Goal: Information Seeking & Learning: Find specific fact

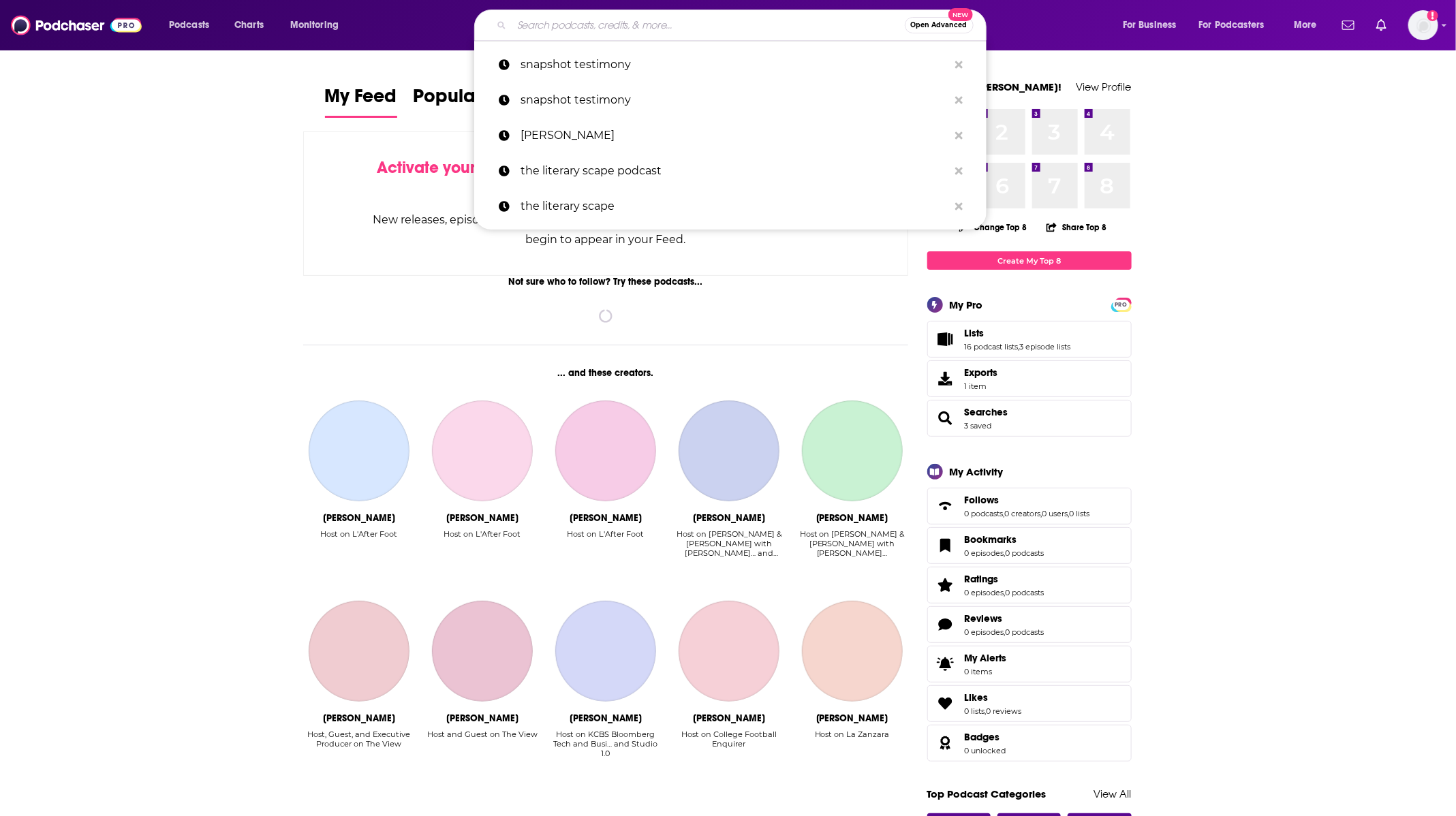
click at [642, 24] on input "Search podcasts, credits, & more..." at bounding box center [708, 25] width 393 height 22
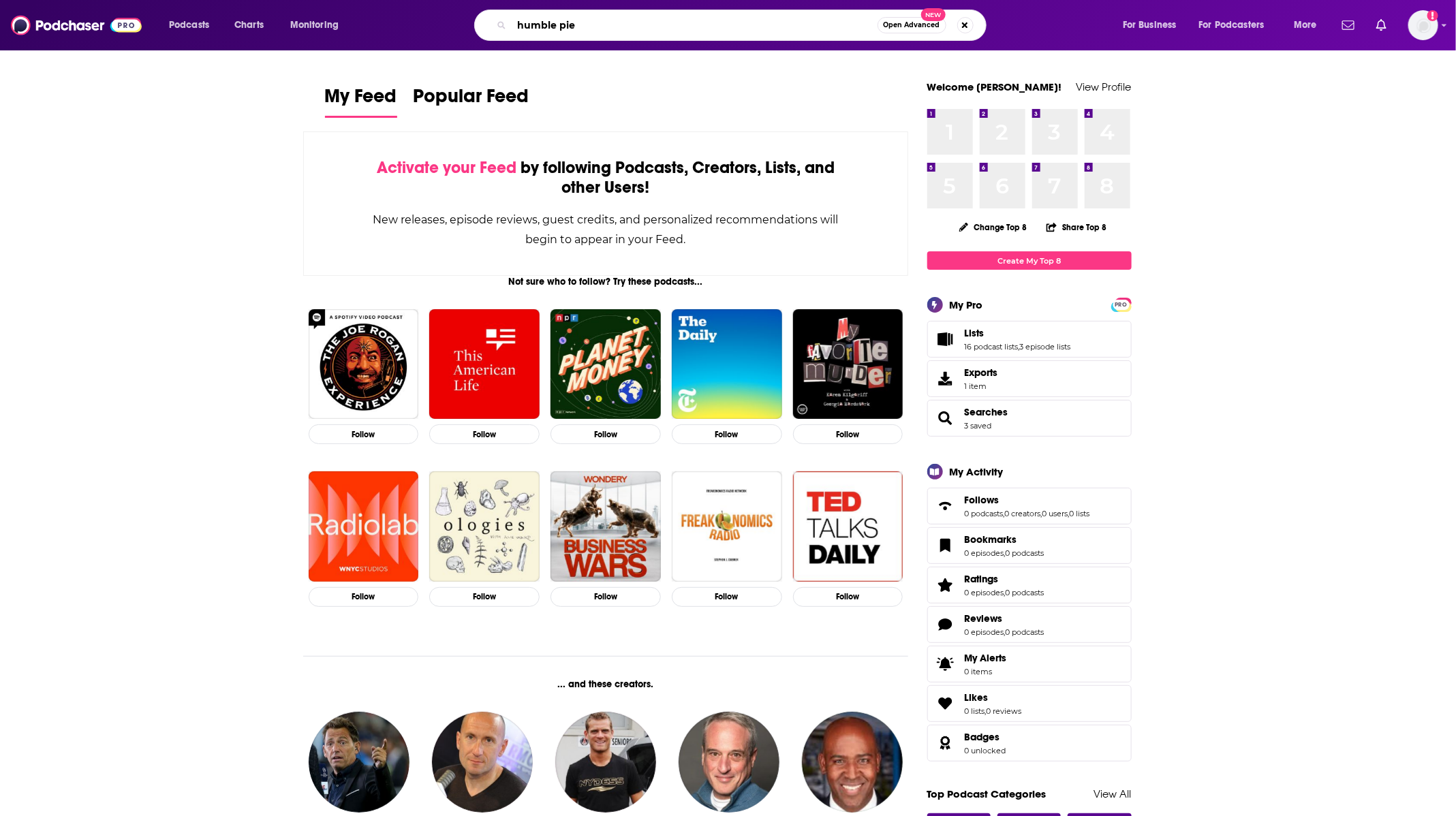
type input "humble pie"
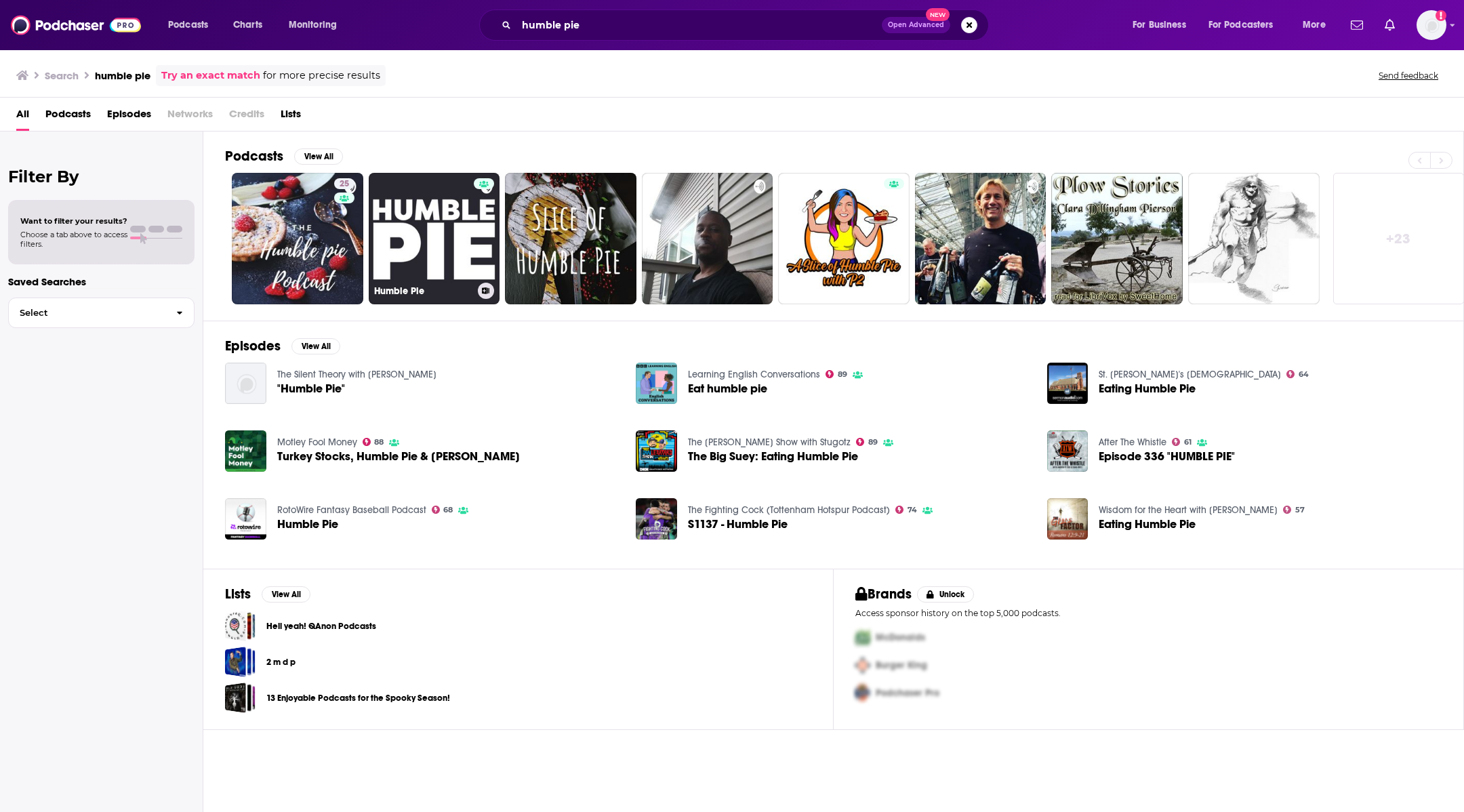
click at [408, 226] on link "Humble Pie" at bounding box center [434, 239] width 132 height 132
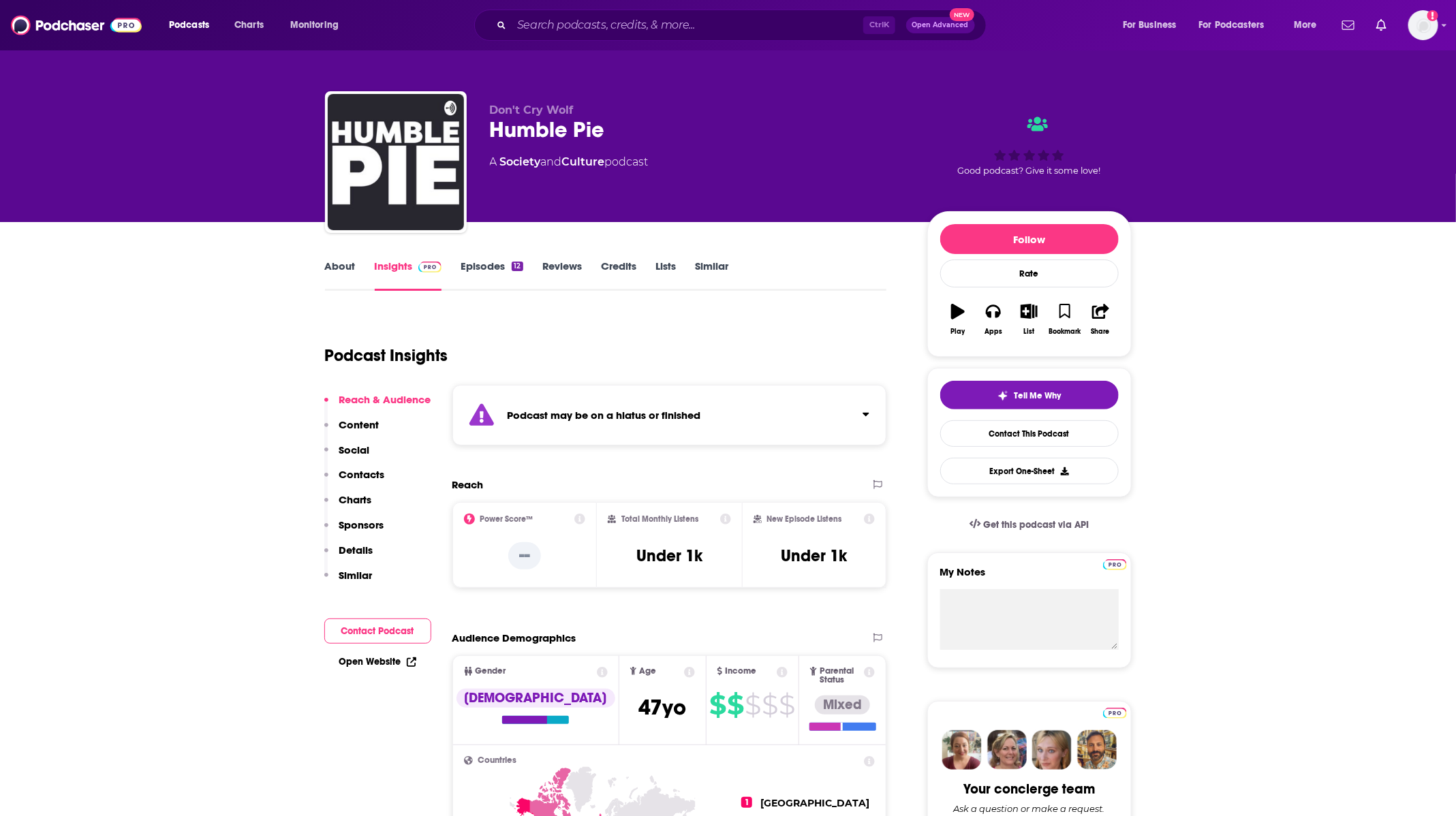
click at [587, 40] on div "Ctrl K Open Advanced New" at bounding box center [731, 25] width 512 height 31
click at [589, 27] on input "Search podcasts, credits, & more..." at bounding box center [687, 25] width 351 height 22
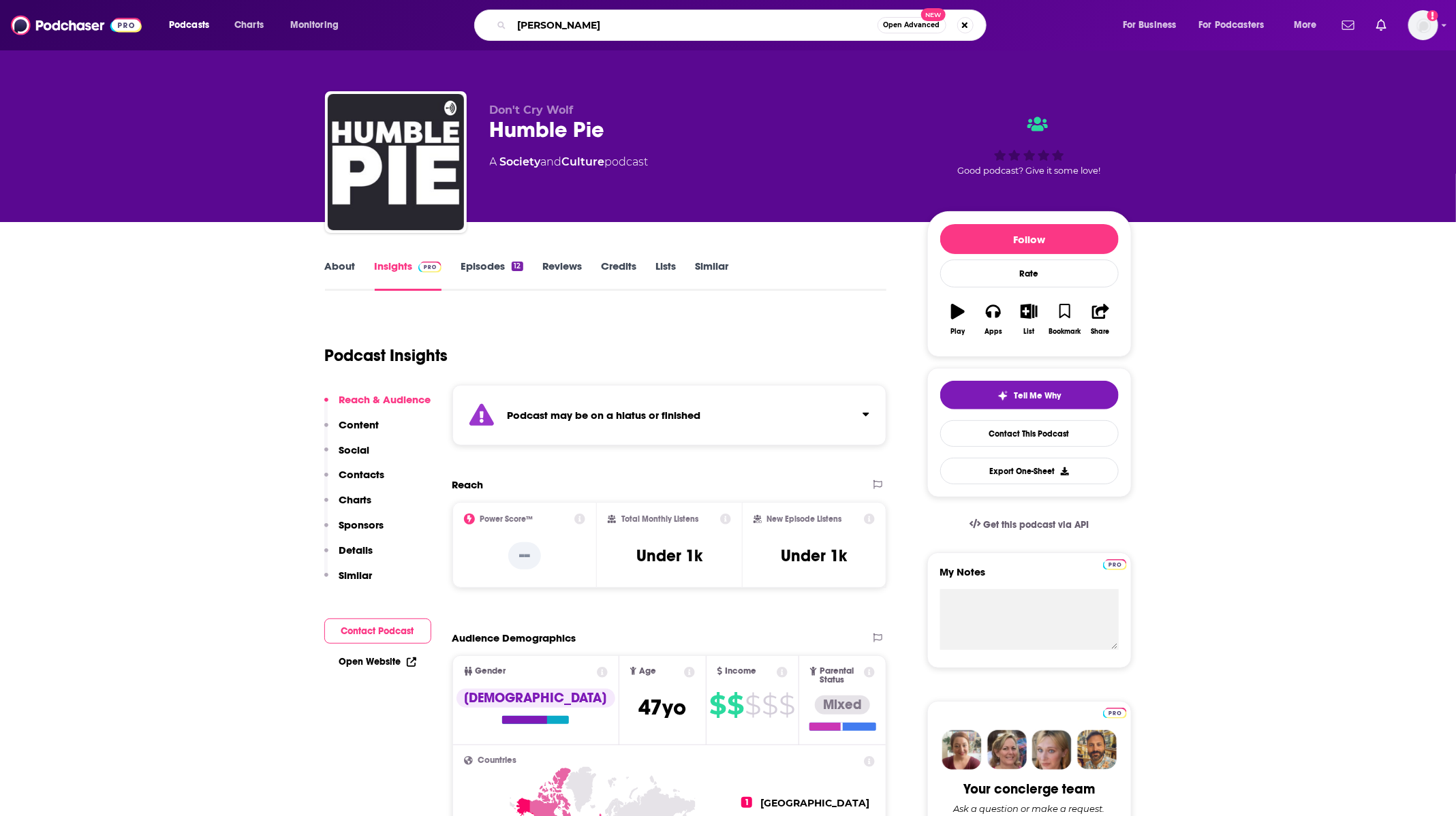
type input "[PERSON_NAME]"
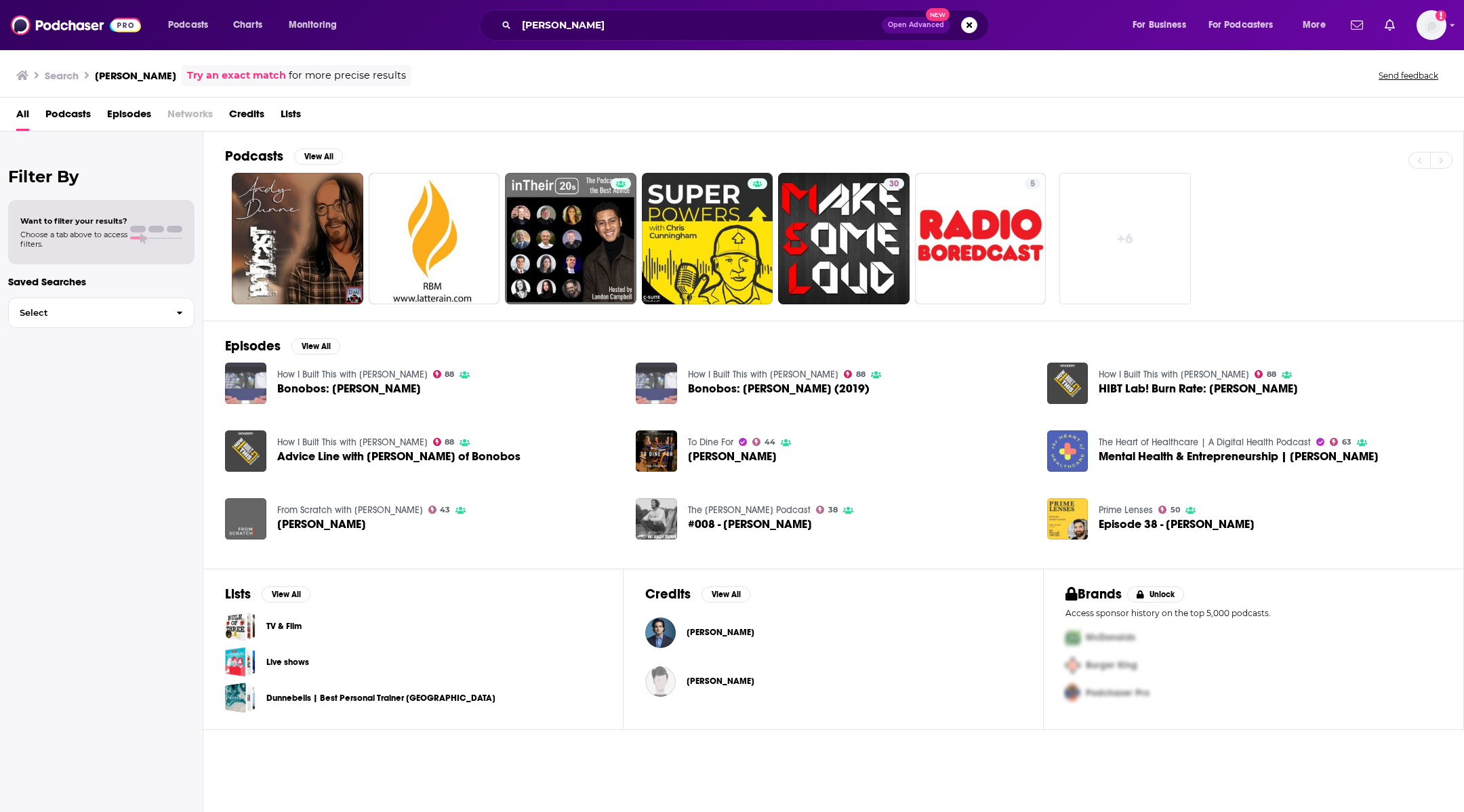
click at [708, 630] on span "[PERSON_NAME]" at bounding box center [720, 632] width 68 height 11
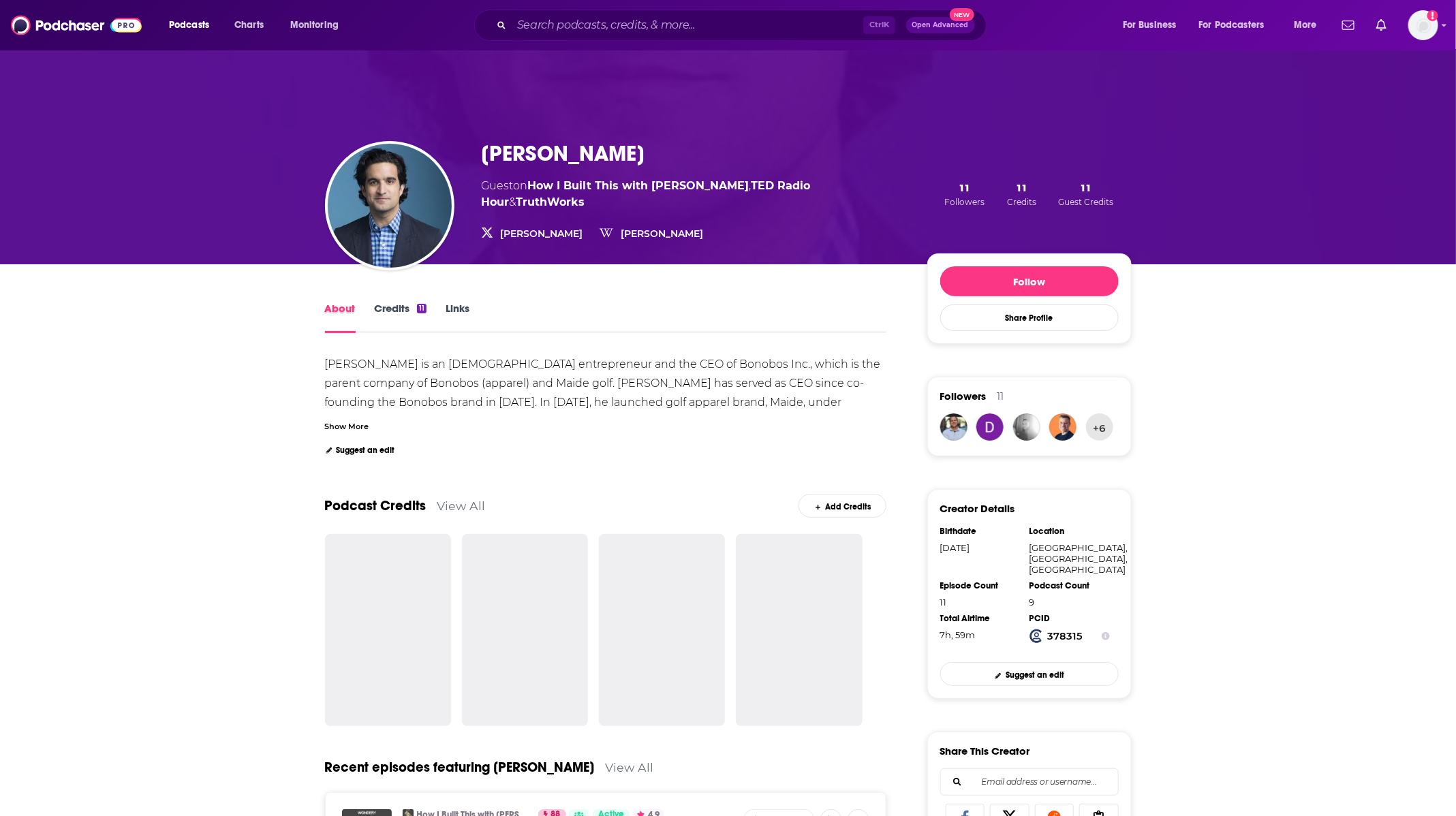
click at [372, 309] on div "About" at bounding box center [349, 318] width 49 height 31
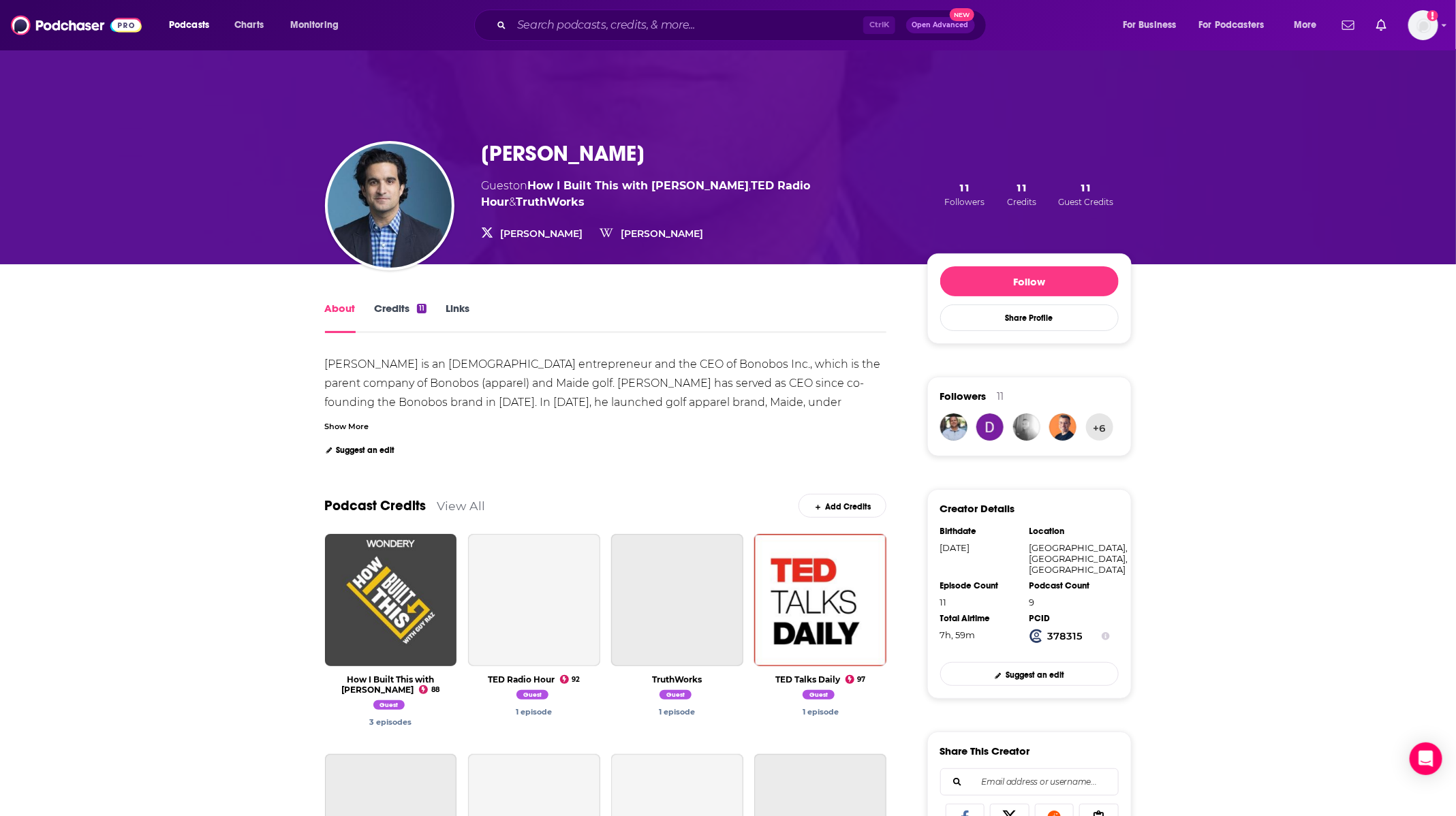
click at [385, 302] on link "Credits 11" at bounding box center [401, 318] width 52 height 31
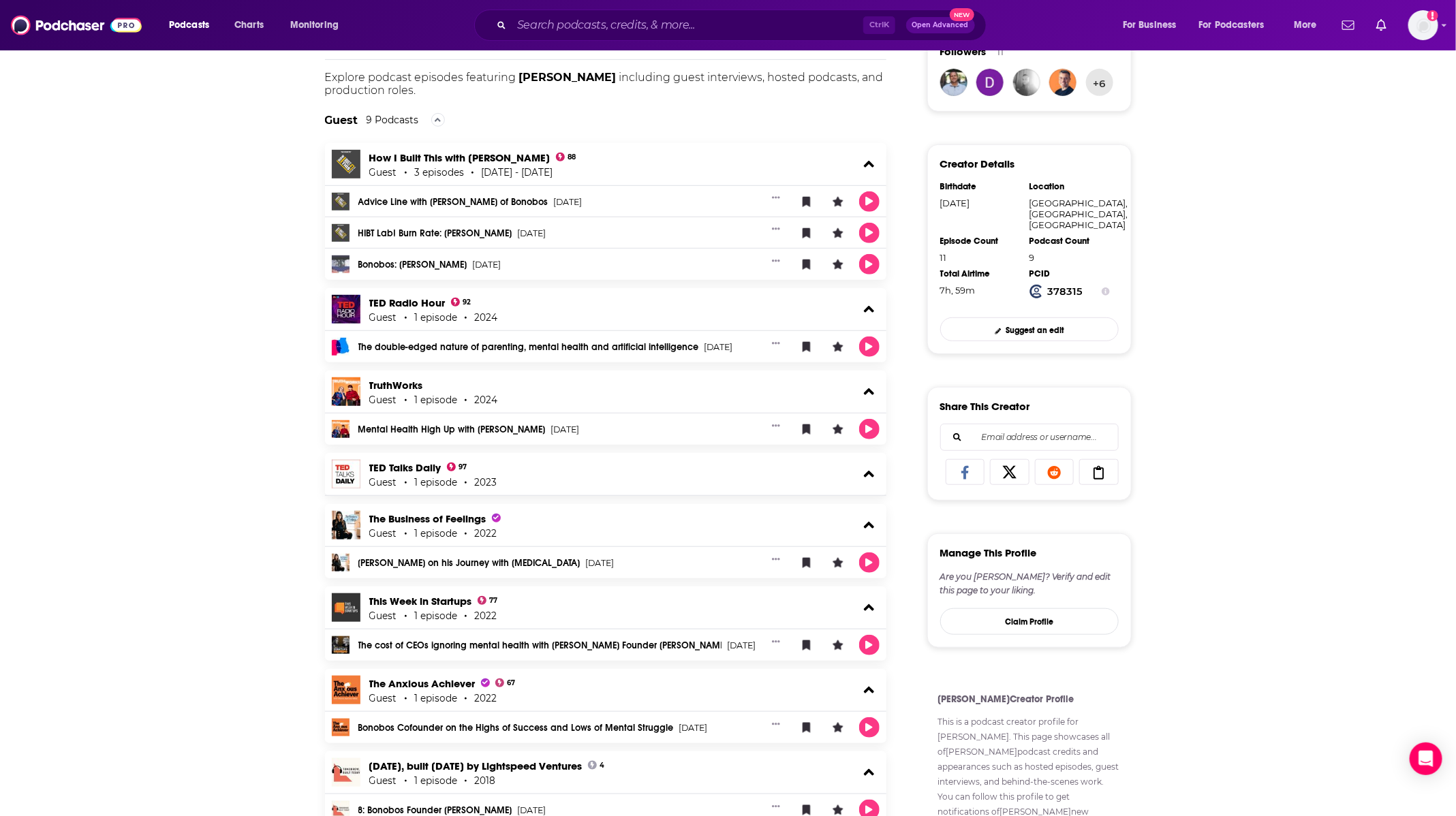
scroll to position [478, 0]
